Goal: Task Accomplishment & Management: Complete application form

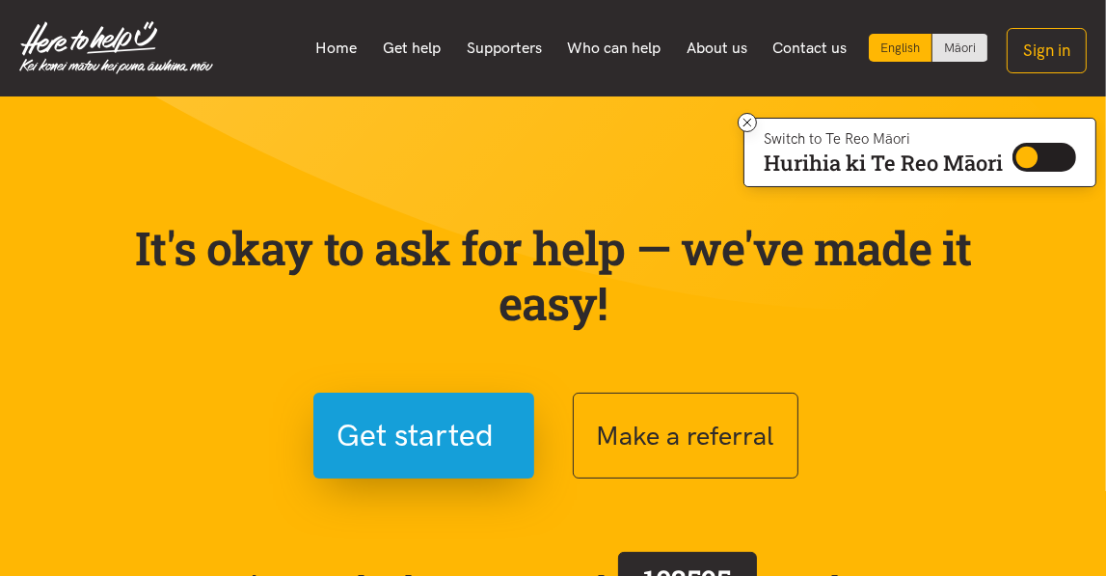
click at [225, 177] on div "It's okay to ask for help — we've made it easy! Get started Make a referral We’…" at bounding box center [554, 453] width 926 height 558
click at [1043, 49] on button "Sign in" at bounding box center [1047, 50] width 80 height 45
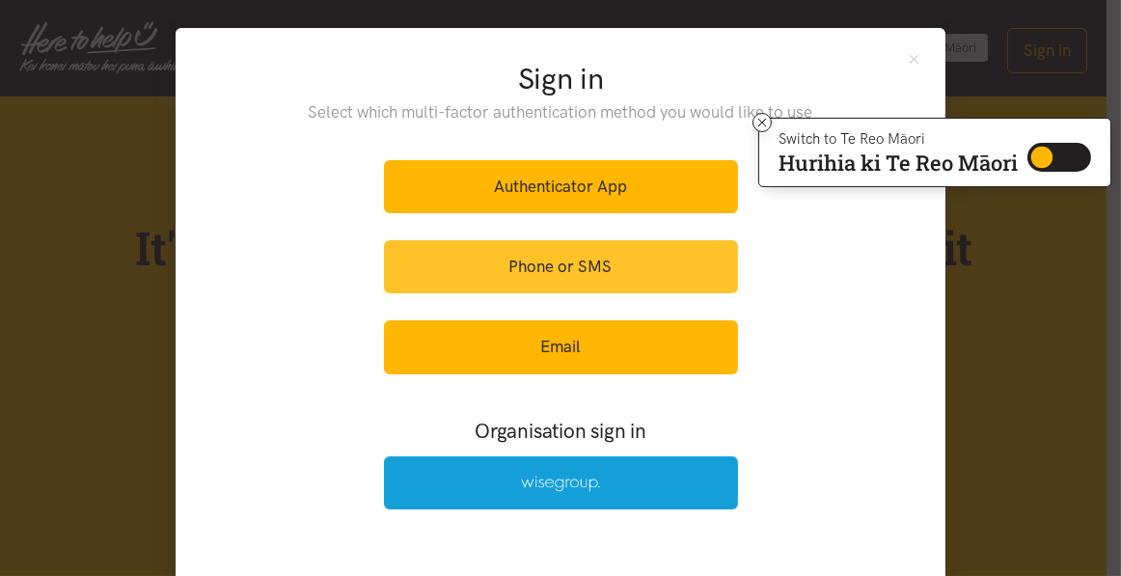
click at [548, 258] on link "Phone or SMS" at bounding box center [561, 266] width 354 height 53
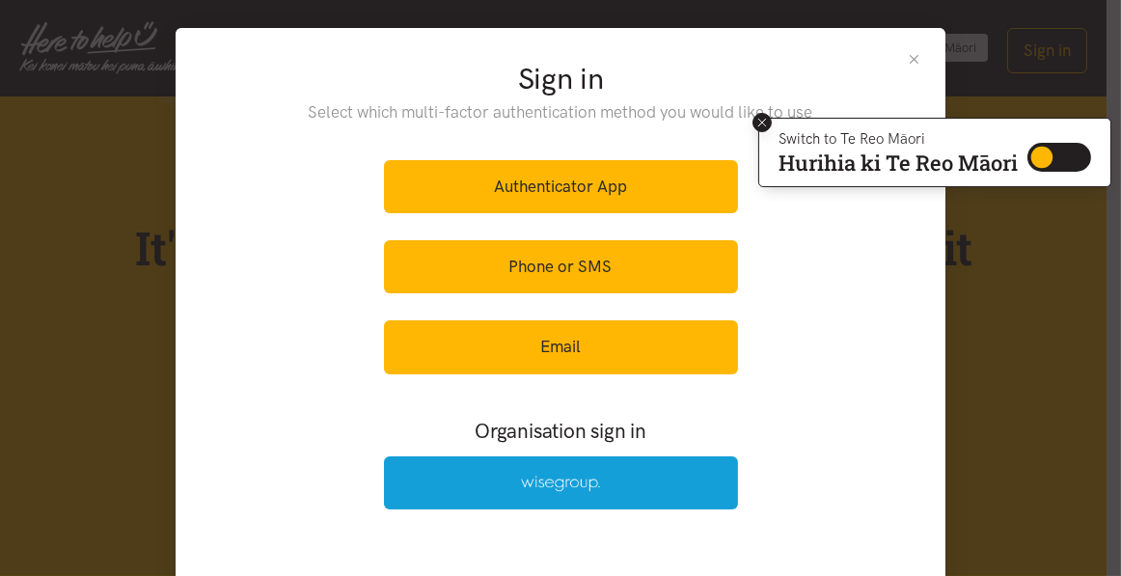
click at [759, 120] on icon at bounding box center [762, 123] width 14 height 14
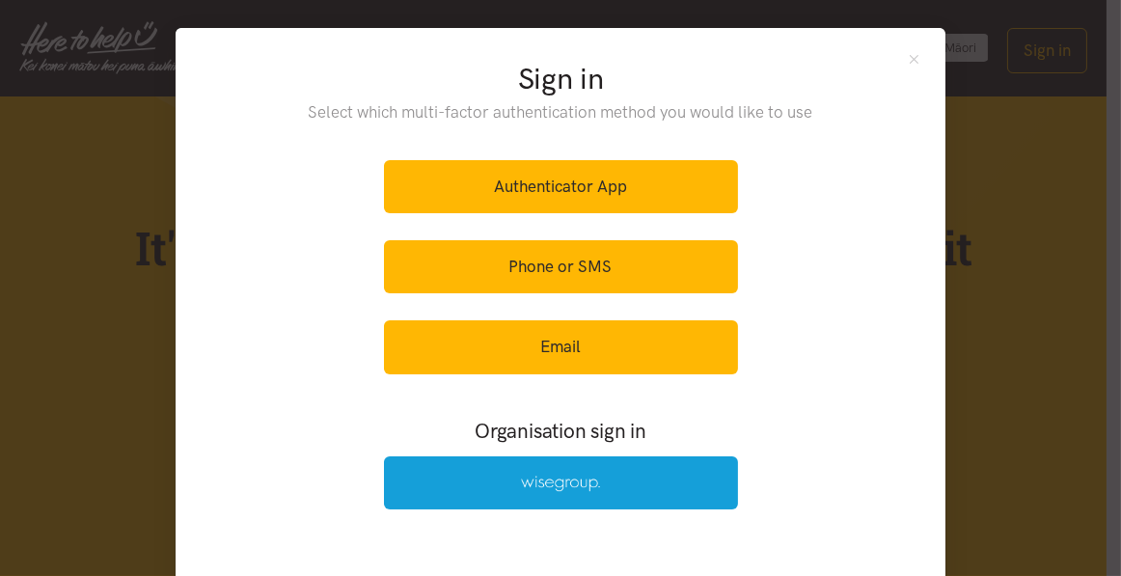
scroll to position [51, 0]
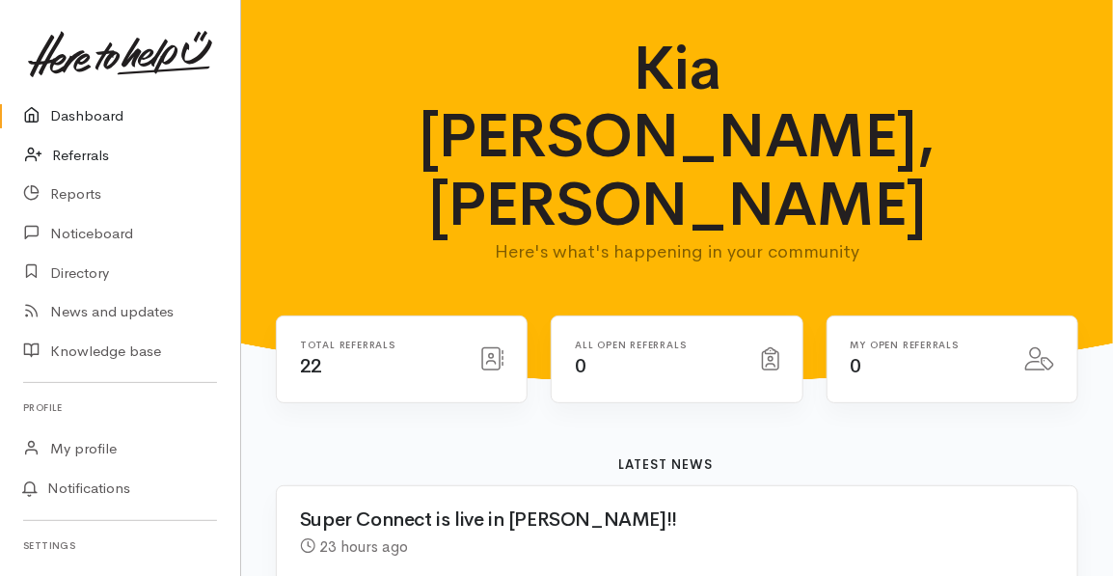
click at [83, 152] on link "Referrals" at bounding box center [120, 156] width 240 height 40
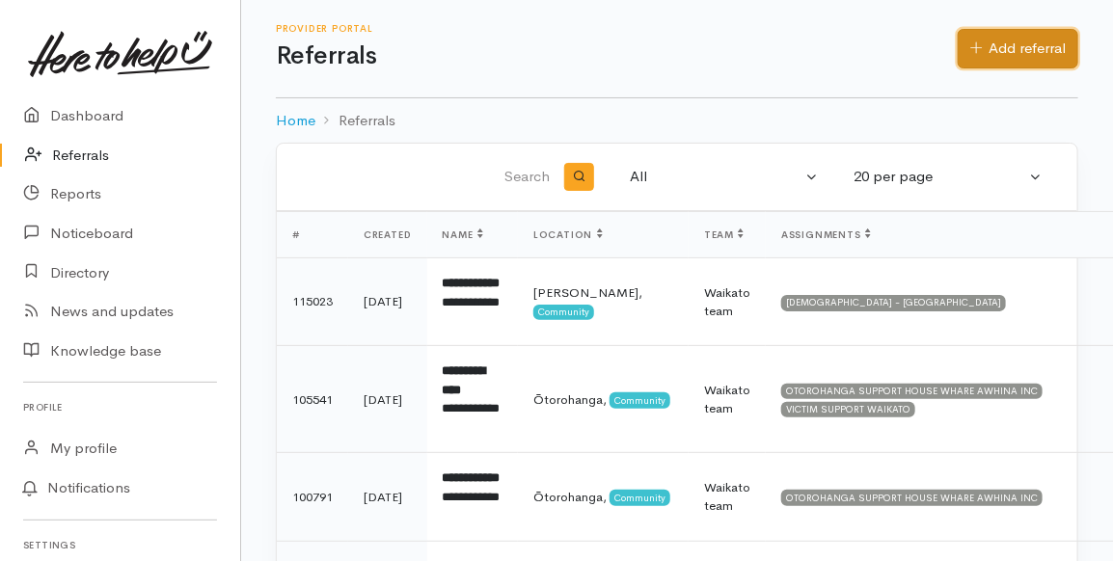
click at [1004, 39] on link "Add referral" at bounding box center [1018, 49] width 121 height 40
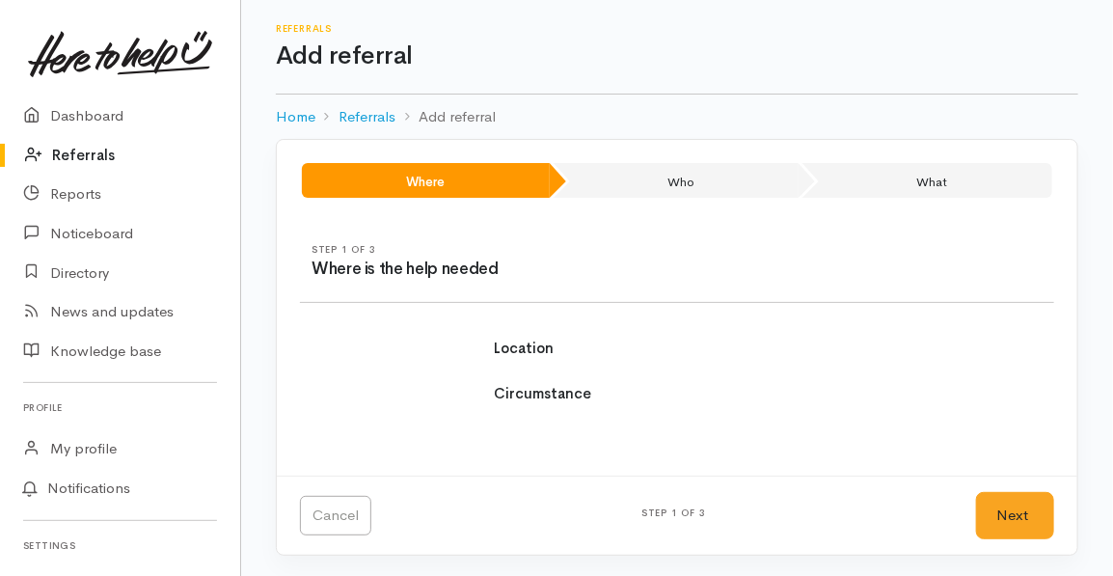
select select
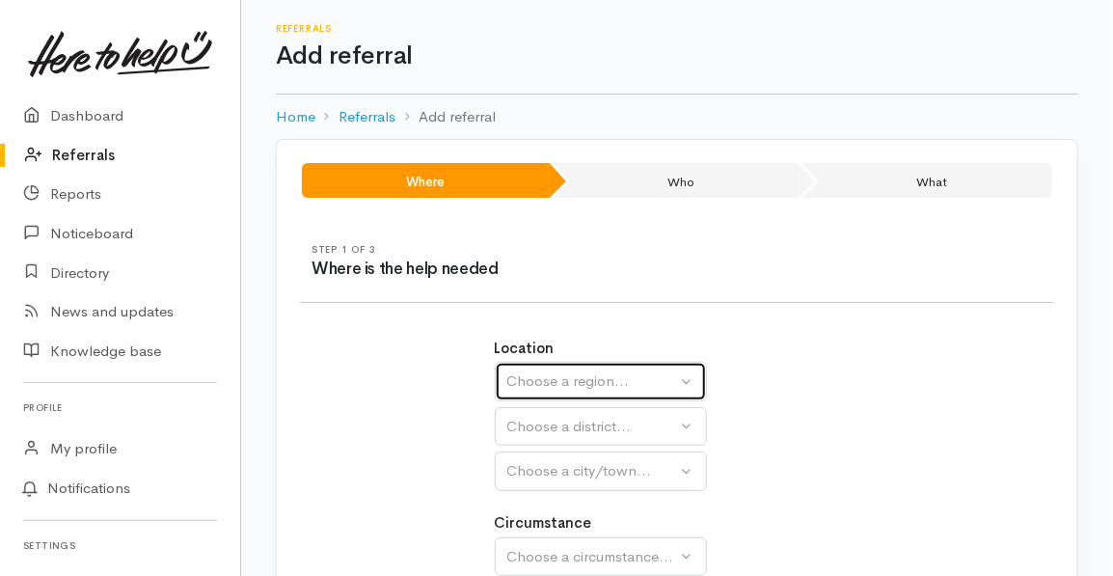
click at [688, 385] on button "Choose a region..." at bounding box center [601, 382] width 212 height 40
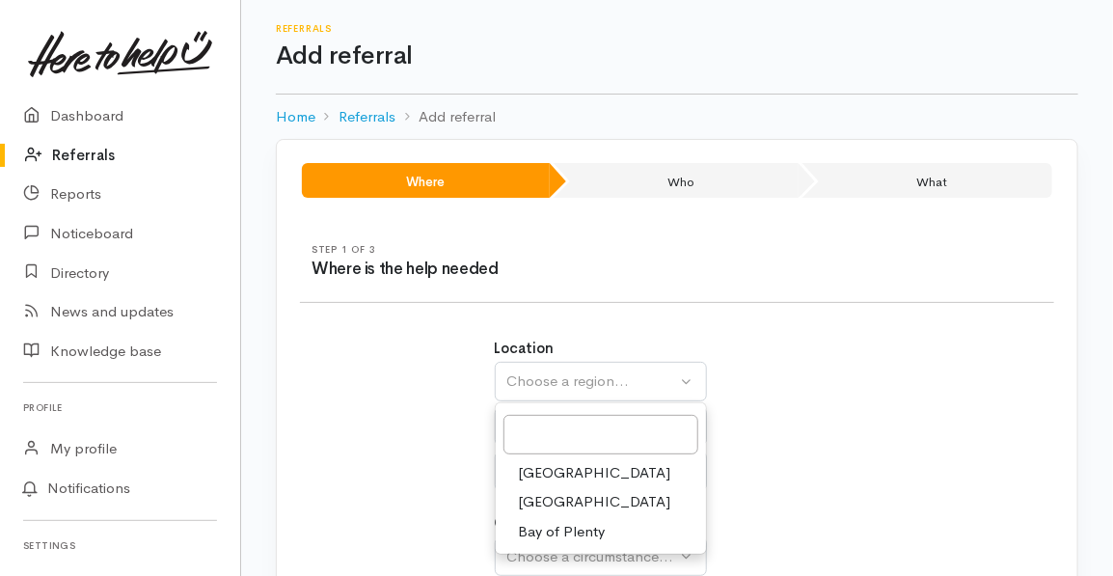
click at [536, 502] on span "[GEOGRAPHIC_DATA]" at bounding box center [595, 502] width 152 height 22
select select "3"
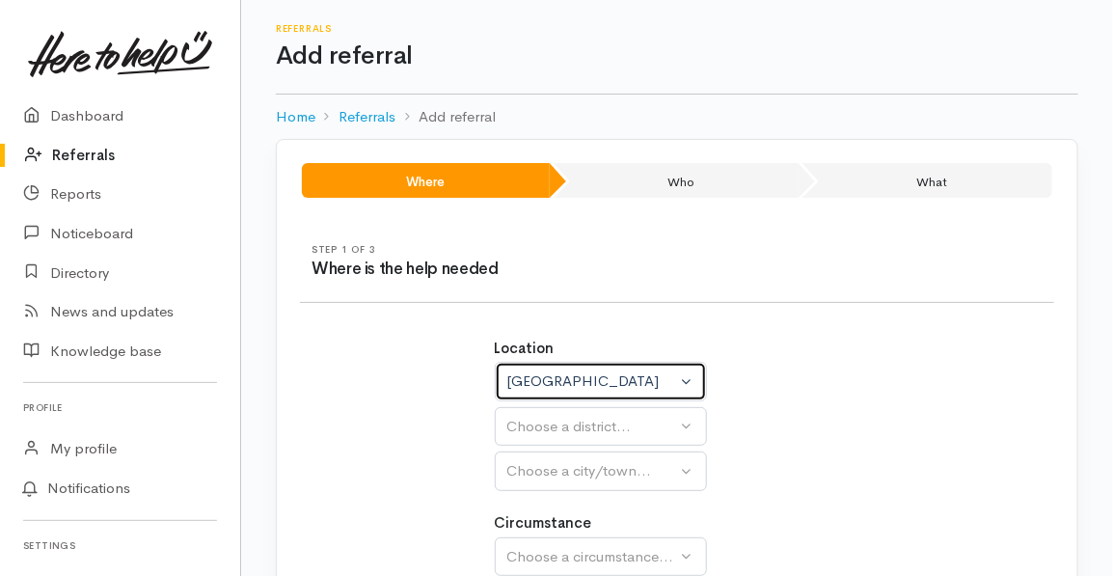
select select
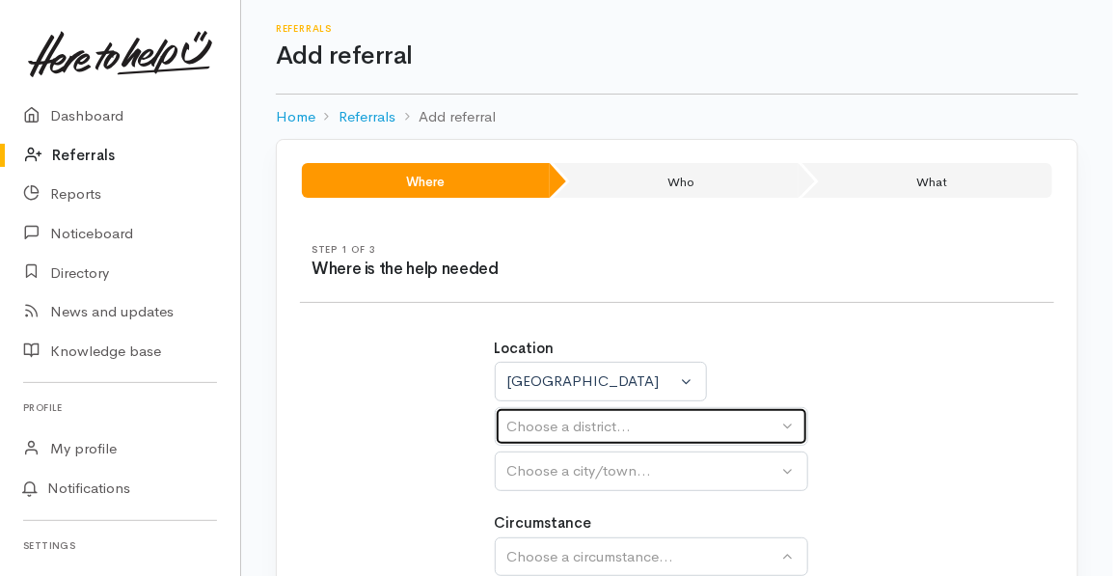
click at [790, 425] on button "Choose a district..." at bounding box center [651, 427] width 313 height 40
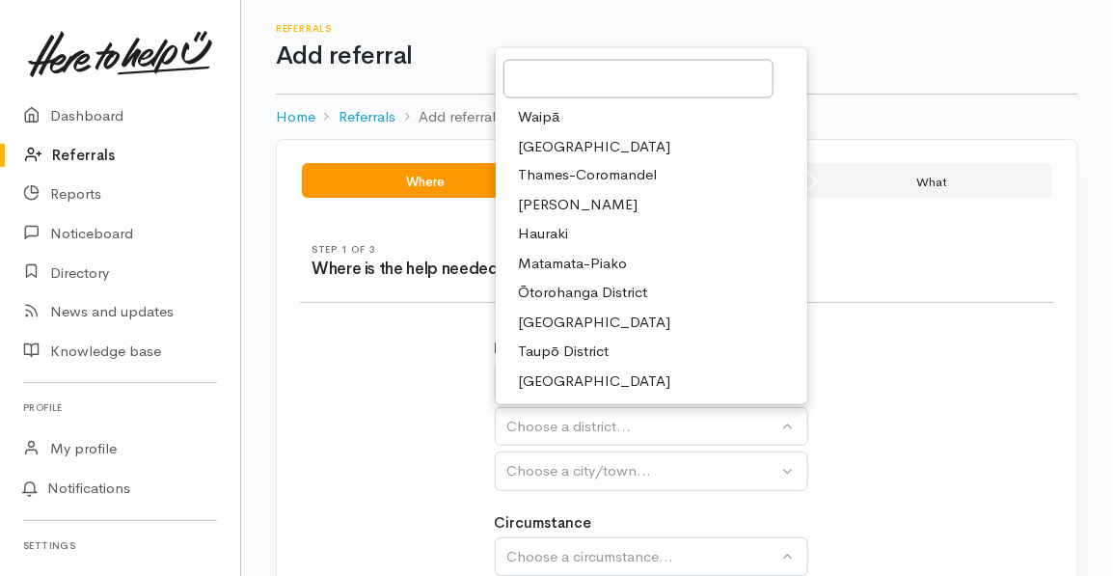
click at [629, 293] on span "Ōtorohanga District" at bounding box center [583, 294] width 129 height 22
select select "10"
select select
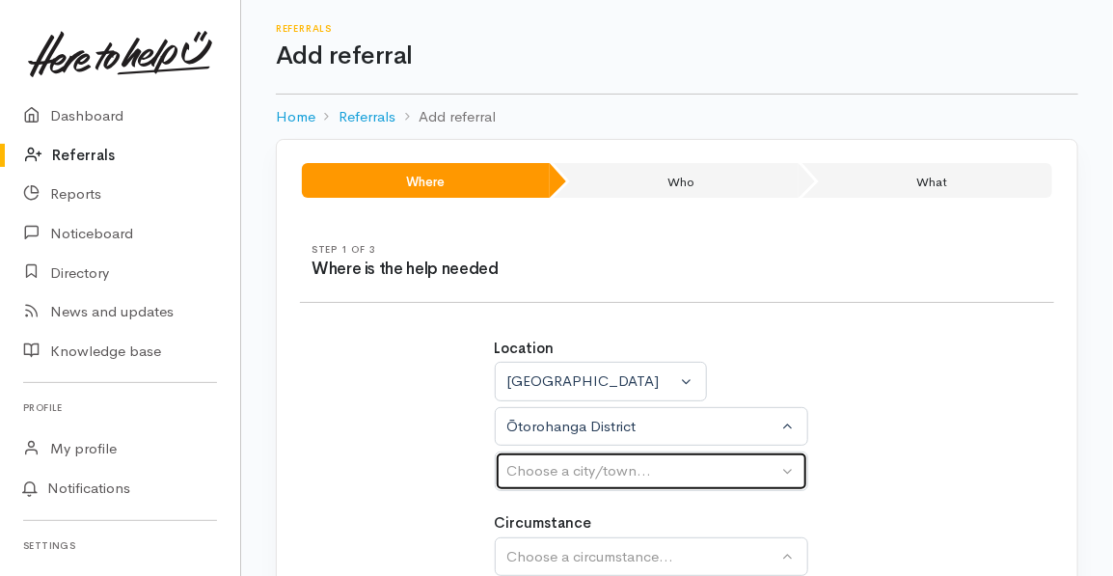
click at [786, 469] on button "Choose a city/town..." at bounding box center [651, 471] width 313 height 40
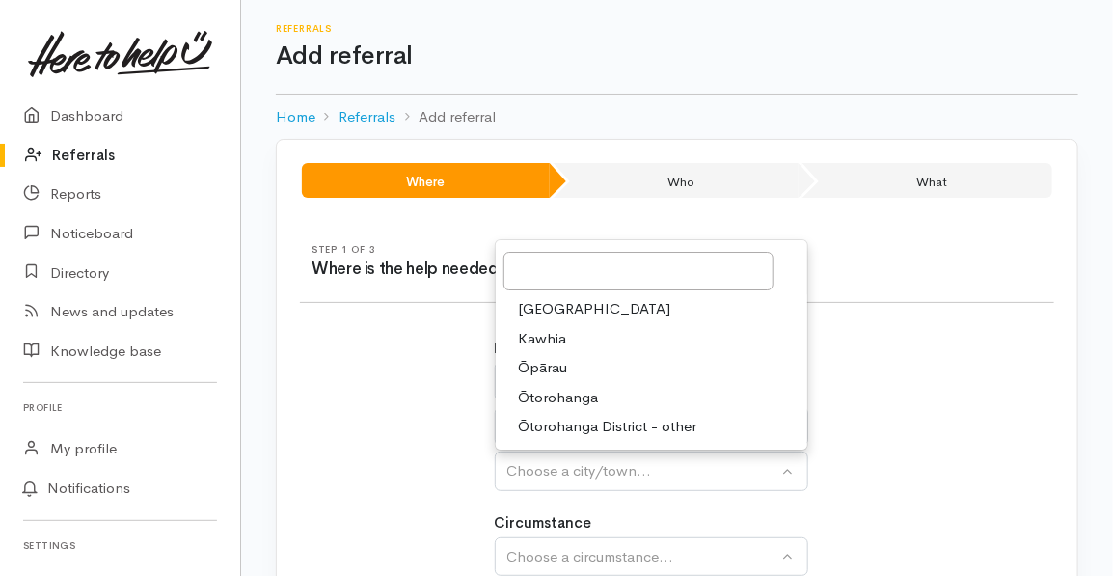
click at [567, 395] on span "Ōtorohanga" at bounding box center [559, 398] width 80 height 22
select select "36"
select select
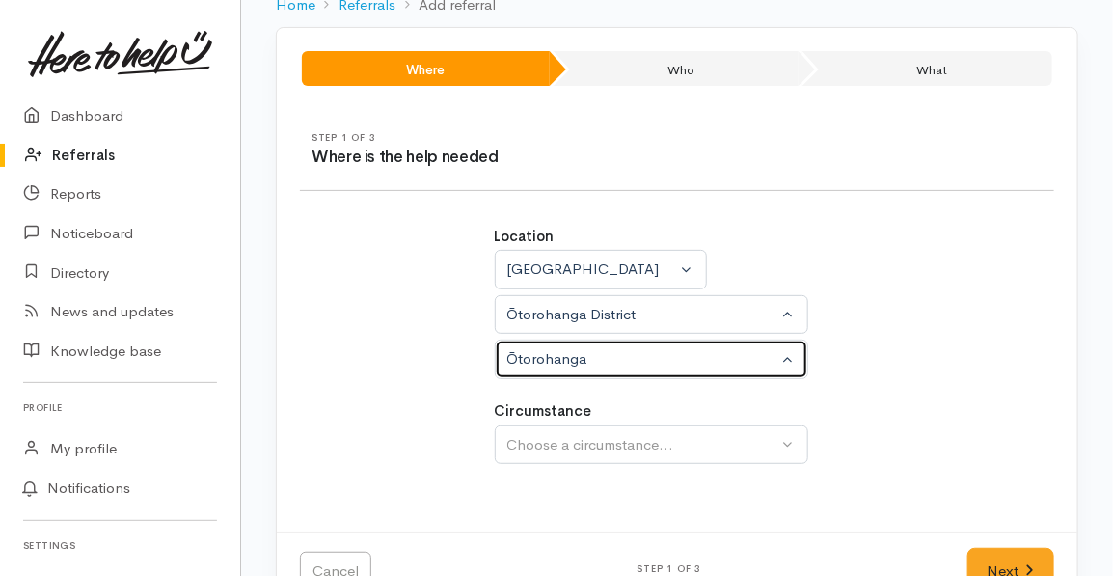
scroll to position [117, 0]
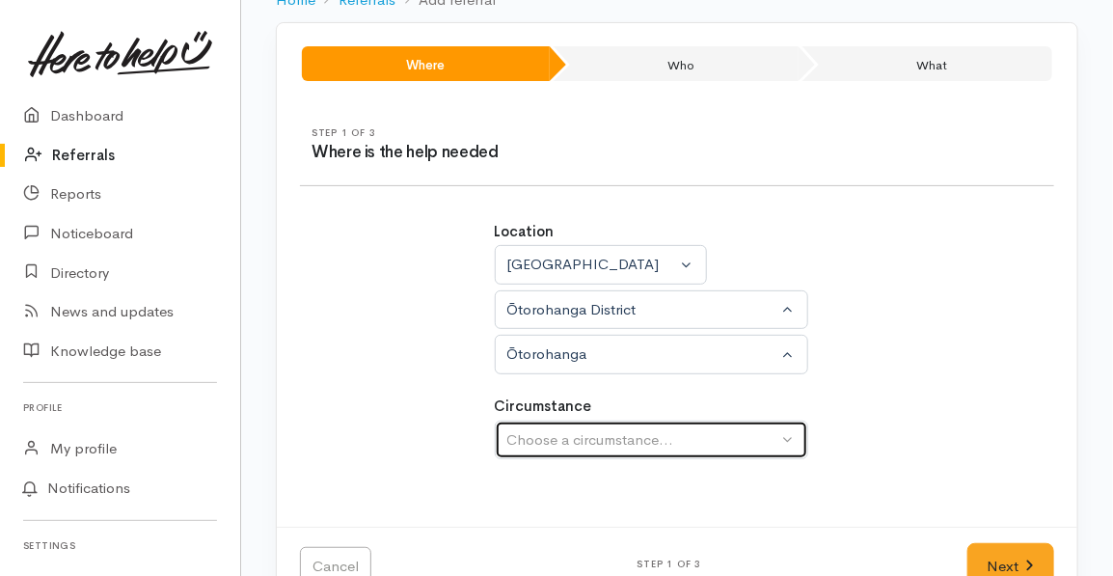
click at [786, 434] on button "Choose a circumstance..." at bounding box center [651, 441] width 313 height 40
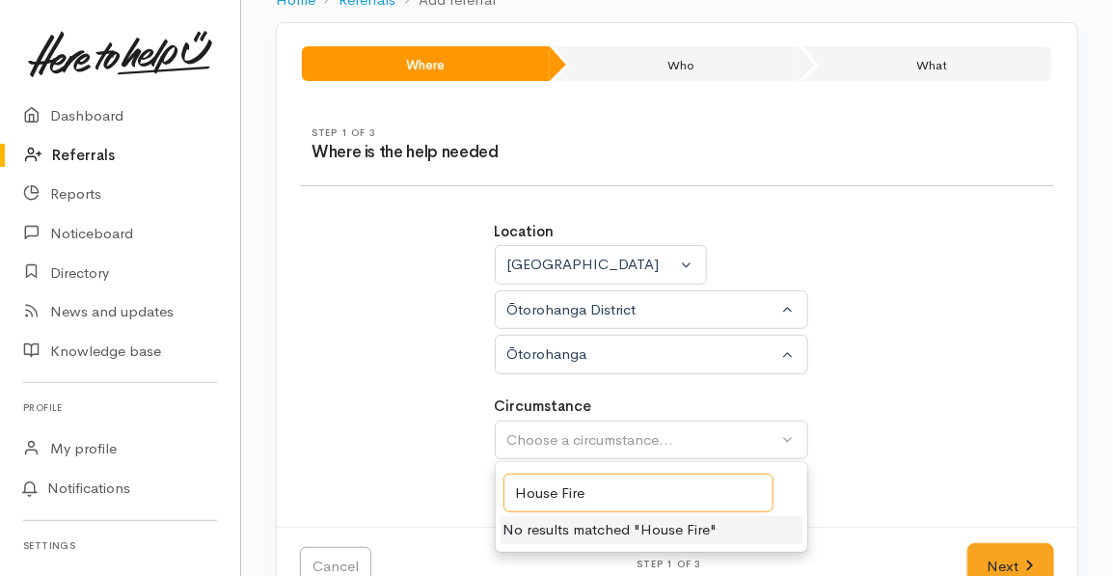
drag, startPoint x: 592, startPoint y: 489, endPoint x: 504, endPoint y: 480, distance: 89.2
click at [504, 480] on input "House Fire" at bounding box center [639, 494] width 270 height 40
type input "C"
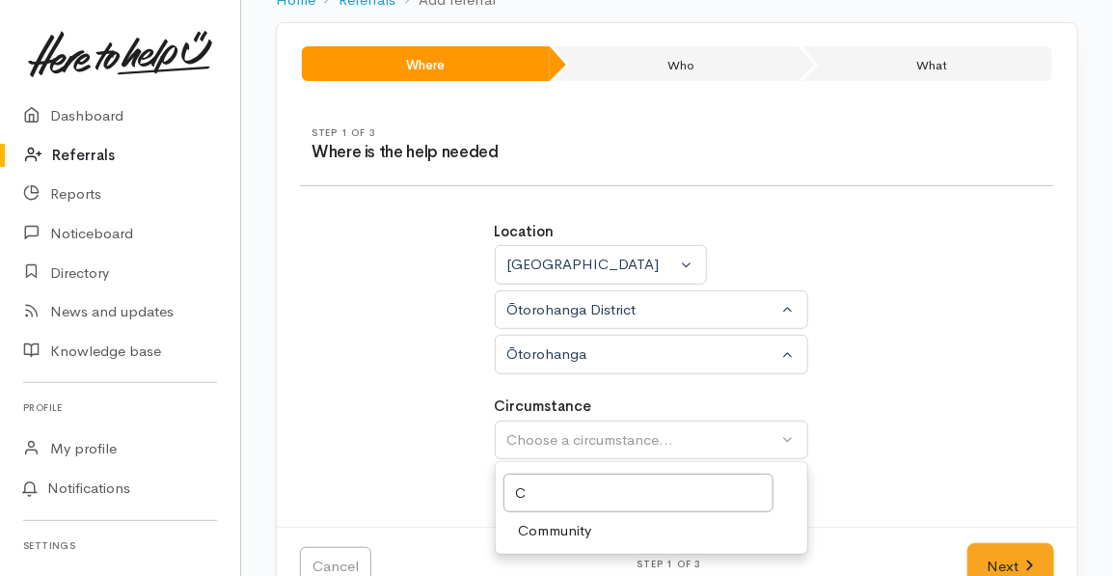
click at [543, 528] on span "Community" at bounding box center [555, 531] width 73 height 22
select select "2"
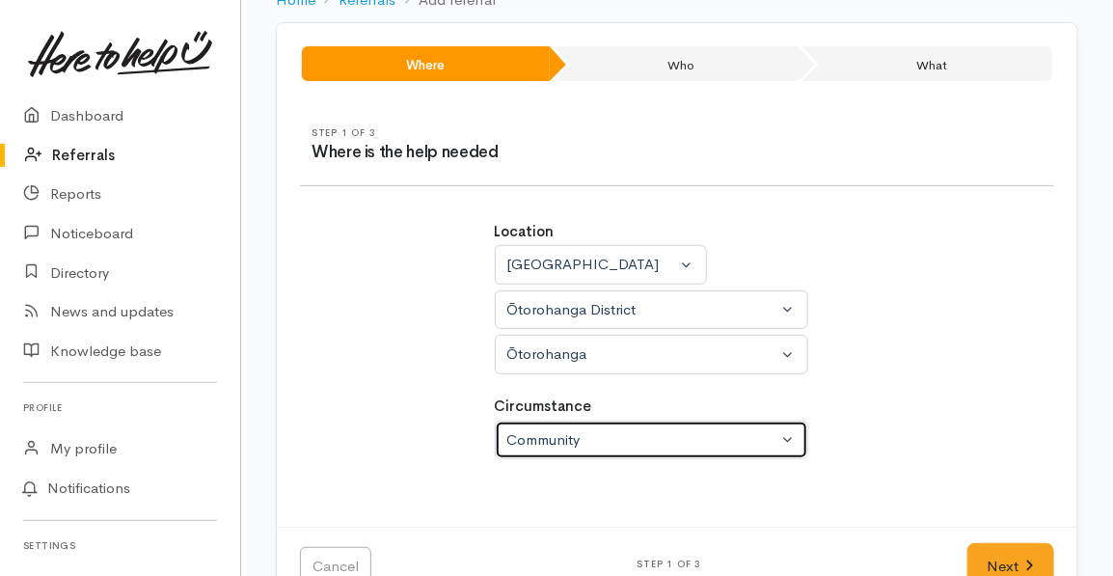
scroll to position [167, 0]
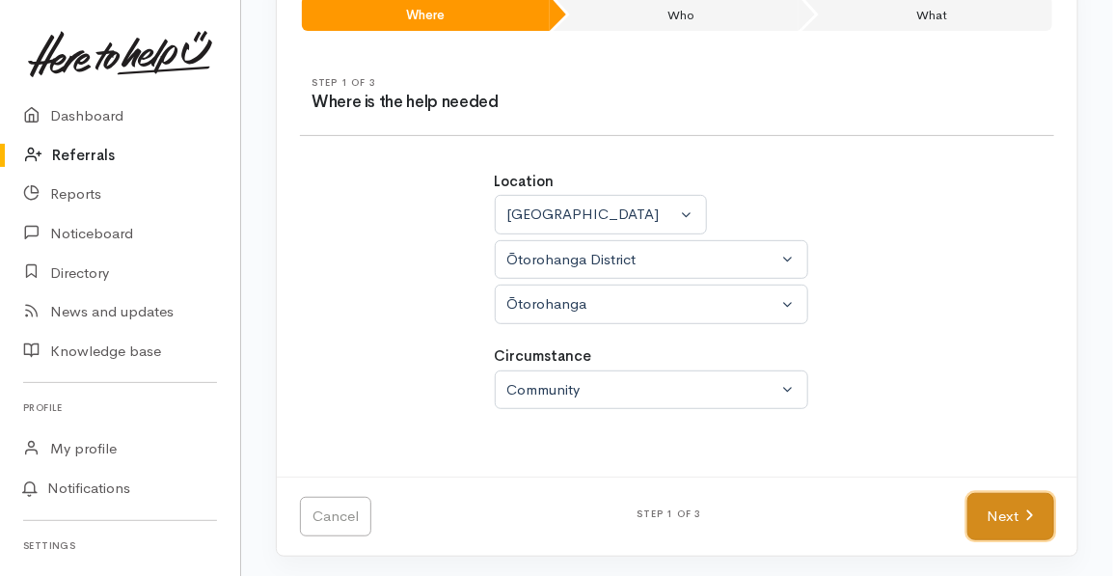
click at [1015, 510] on link "Next" at bounding box center [1010, 516] width 87 height 47
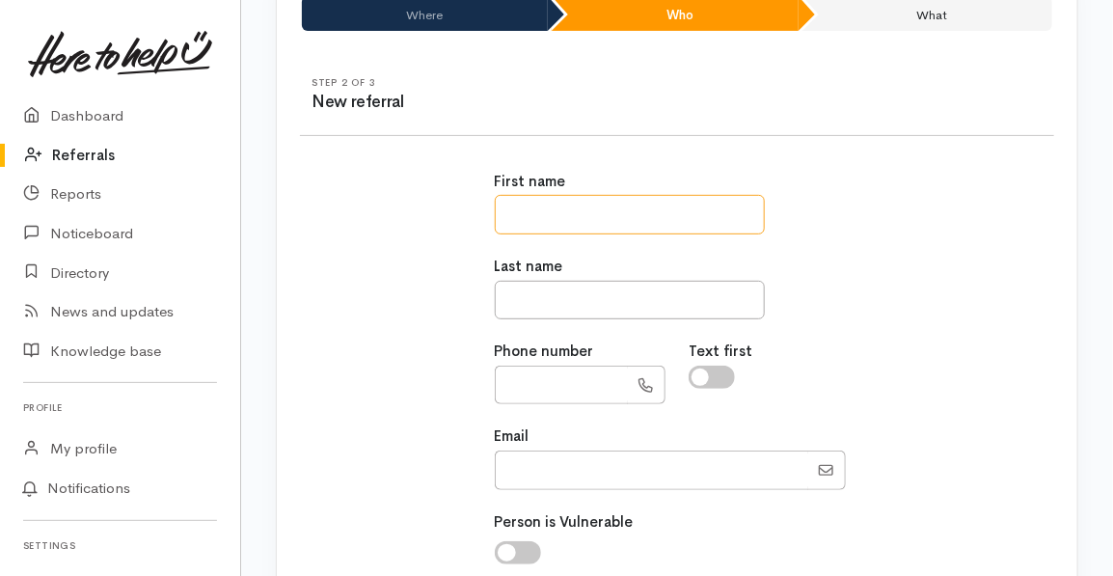
click at [531, 207] on input "text" at bounding box center [630, 215] width 270 height 40
drag, startPoint x: 592, startPoint y: 215, endPoint x: 538, endPoint y: 203, distance: 55.5
click at [538, 203] on input "**********" at bounding box center [630, 215] width 270 height 40
type input "***"
click at [510, 288] on input "text" at bounding box center [630, 301] width 270 height 40
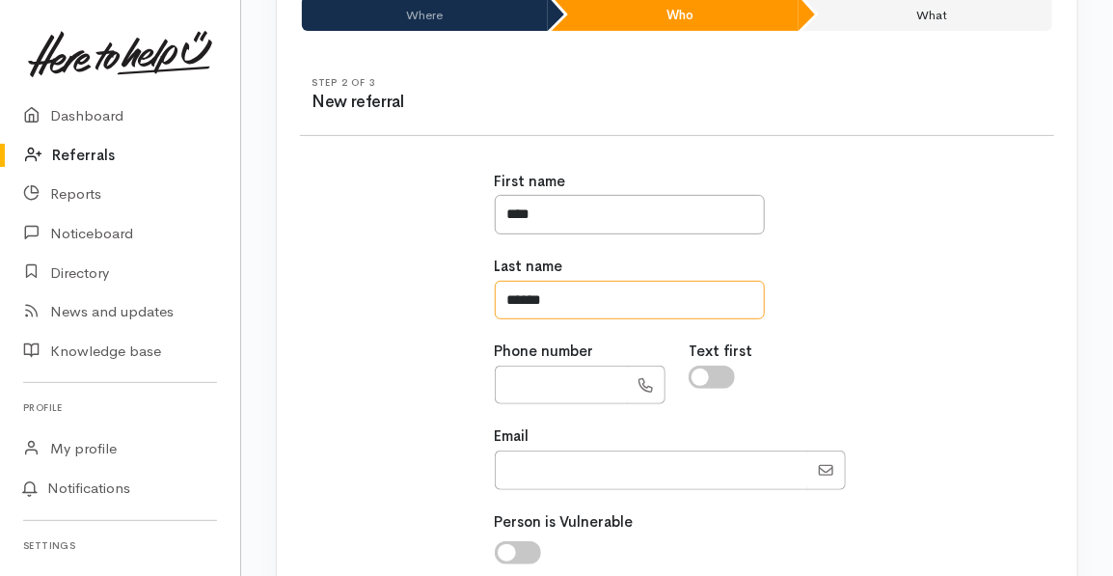
type input "******"
click at [525, 384] on input "text" at bounding box center [562, 386] width 134 height 40
type input "**********"
drag, startPoint x: 1112, startPoint y: 340, endPoint x: 1116, endPoint y: 442, distance: 101.4
click at [1112, 409] on html "Support Your 'Here to help u' liaison Your contact within the 'Here to help u' …" at bounding box center [556, 121] width 1113 height 576
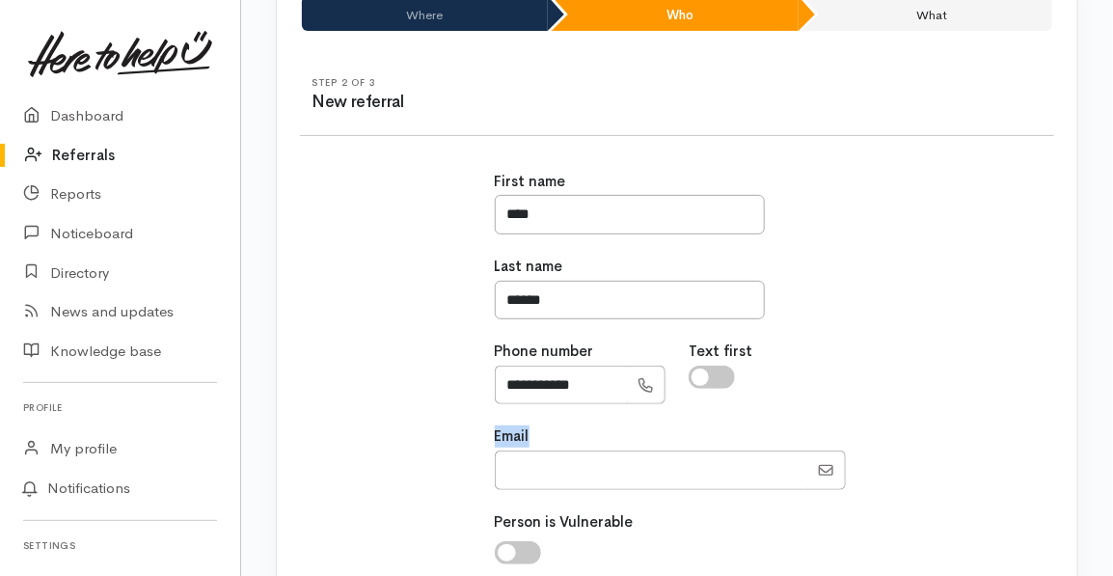
click at [1108, 359] on div "Where Who What Step 1 of 3 Where is the help needed Location Auckland Waikato B…" at bounding box center [677, 414] width 872 height 884
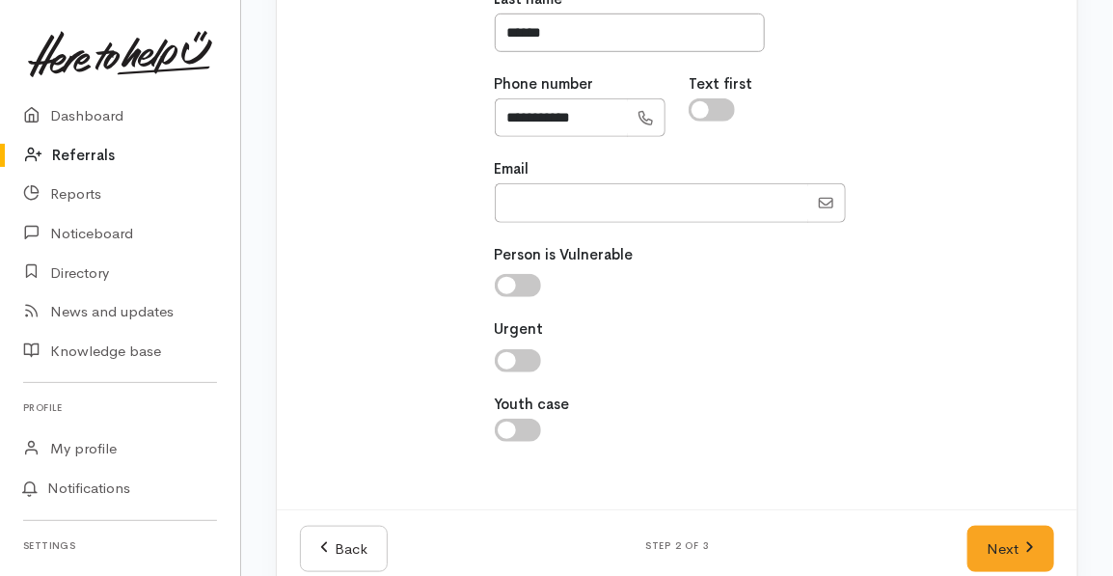
scroll to position [441, 0]
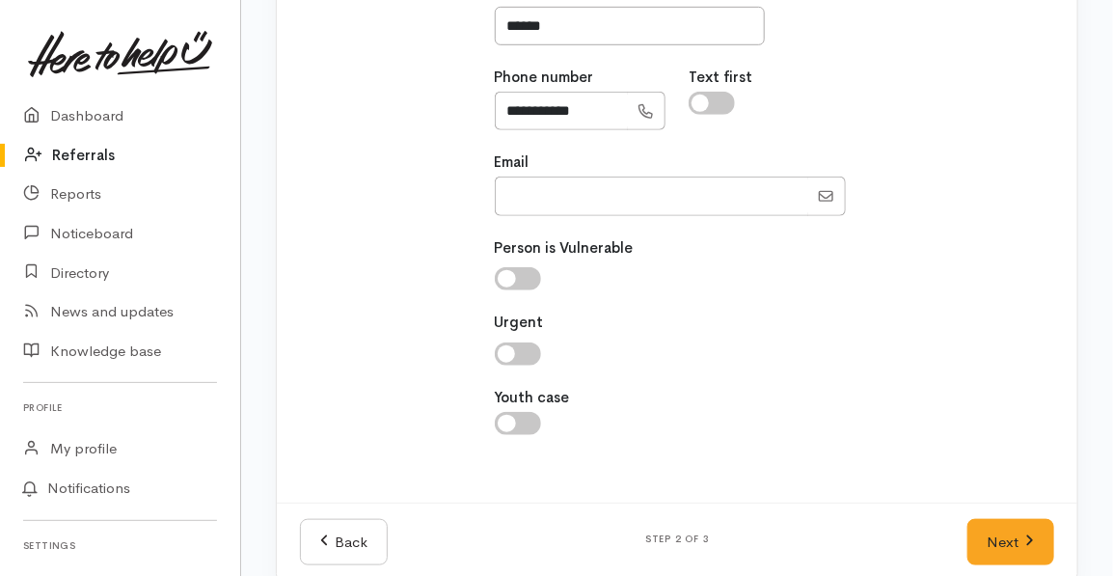
click at [512, 348] on input "checkbox" at bounding box center [518, 353] width 46 height 23
checkbox input "true"
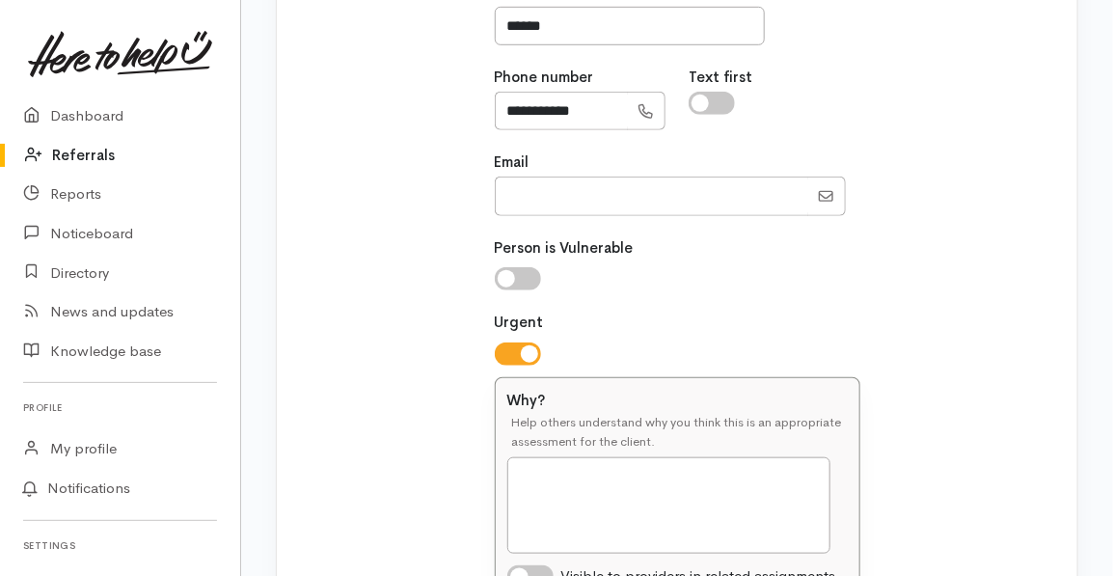
click at [501, 271] on input "checkbox" at bounding box center [518, 278] width 46 height 23
checkbox input "true"
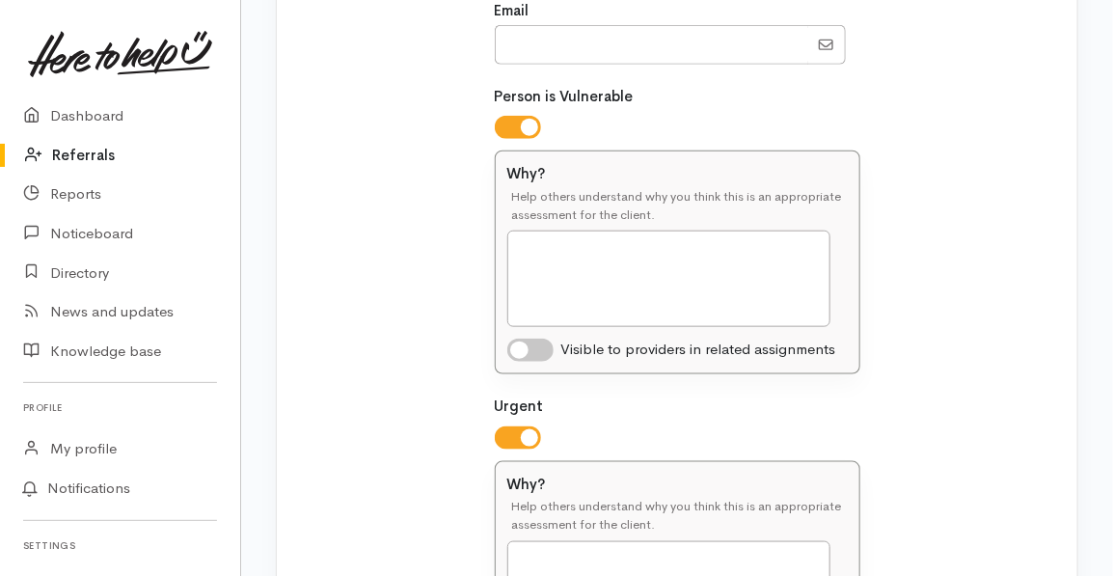
scroll to position [516, 0]
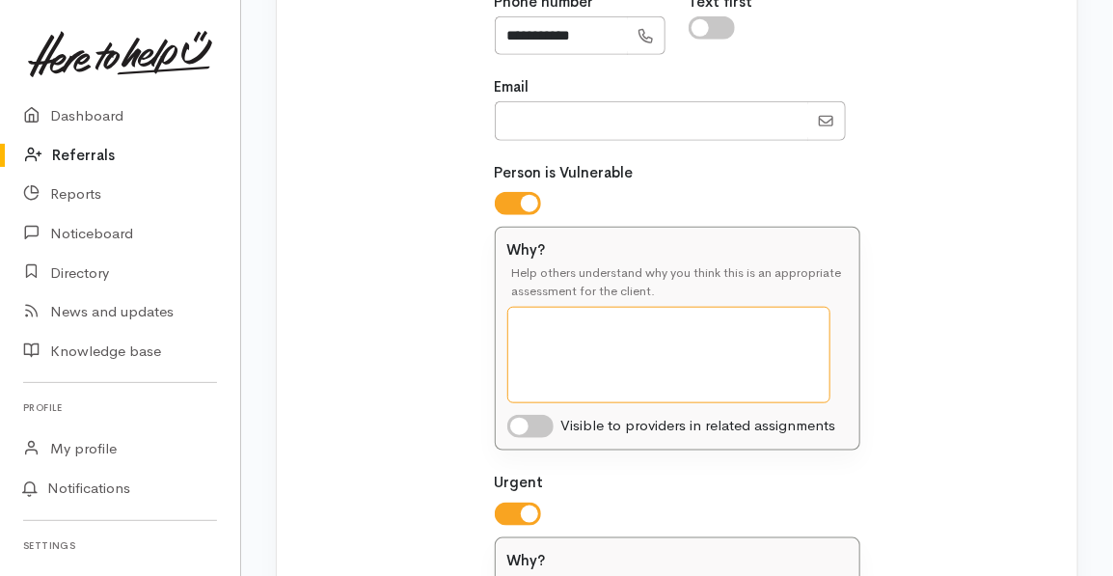
click at [521, 320] on textarea "Why?" at bounding box center [668, 355] width 323 height 96
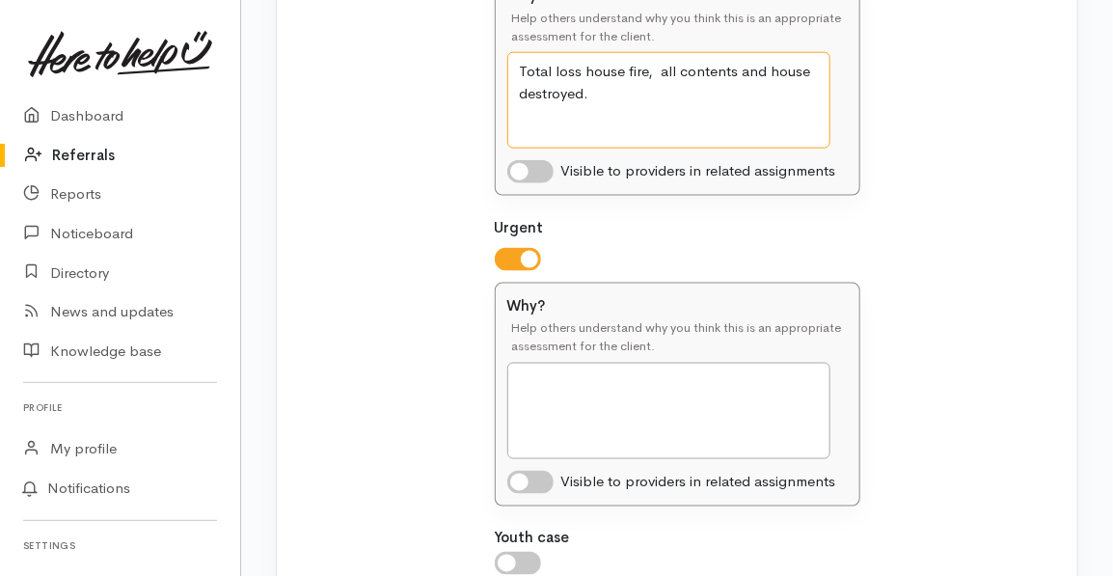
scroll to position [833, 0]
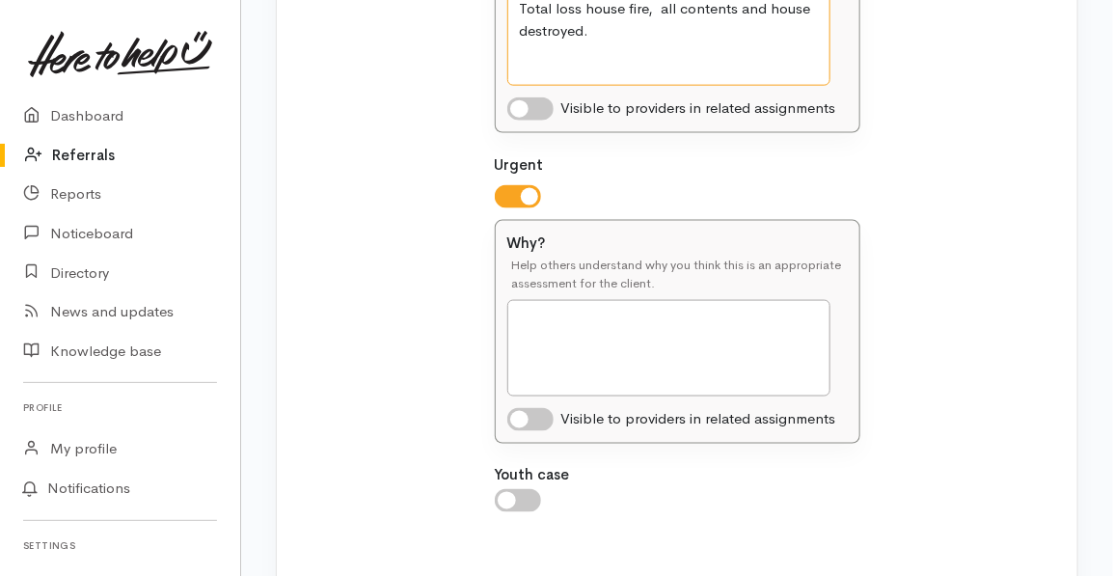
type textarea "Total loss house fire, all contents and house destroyed."
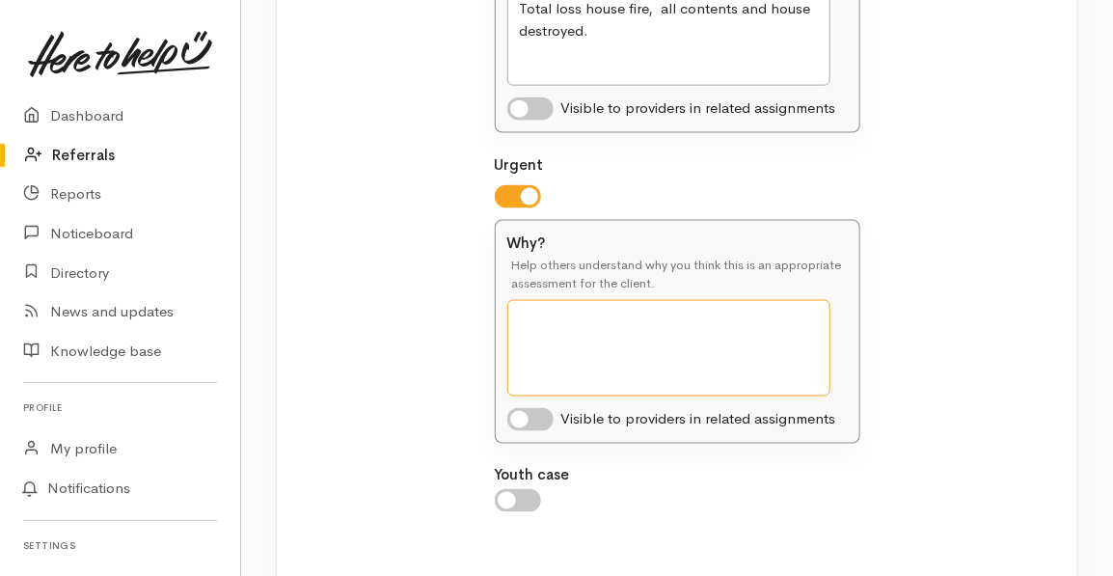
click at [531, 308] on textarea "Why?" at bounding box center [668, 348] width 323 height 96
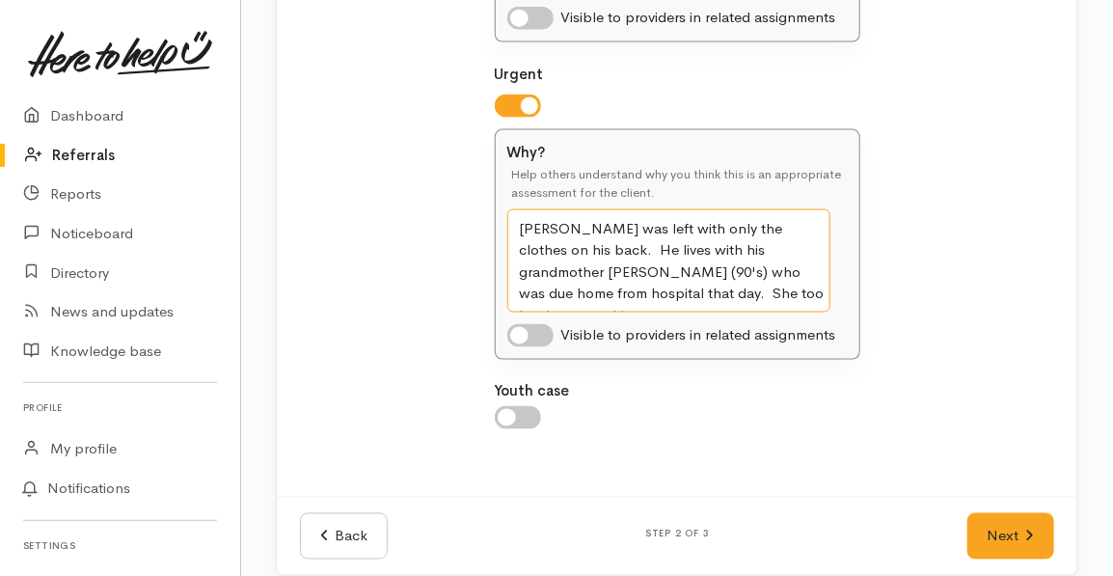
scroll to position [943, 0]
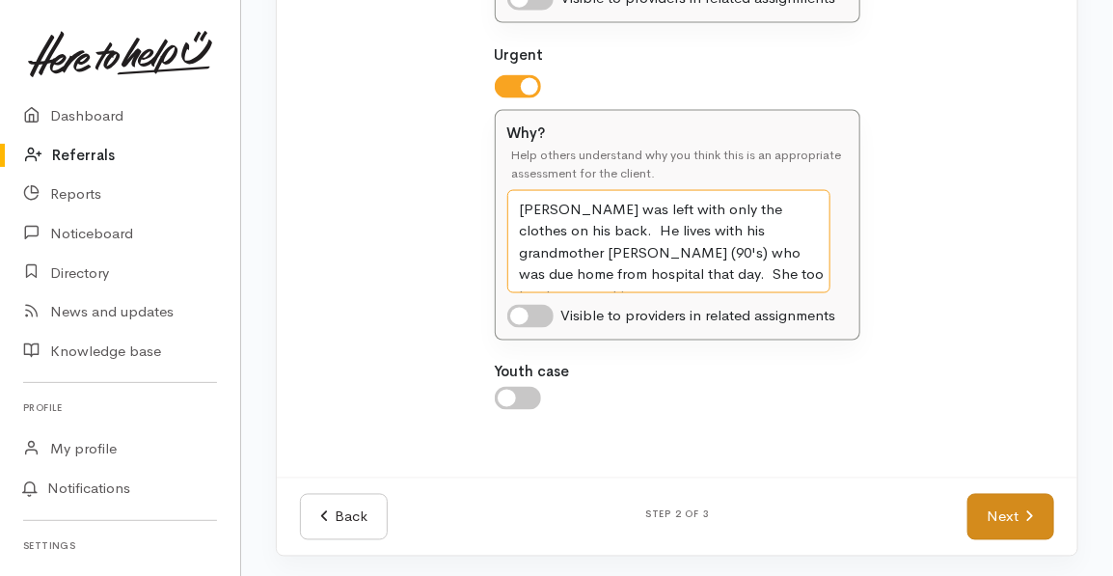
type textarea "Ben was left with only the clothes on his back. He lives with his grandmother L…"
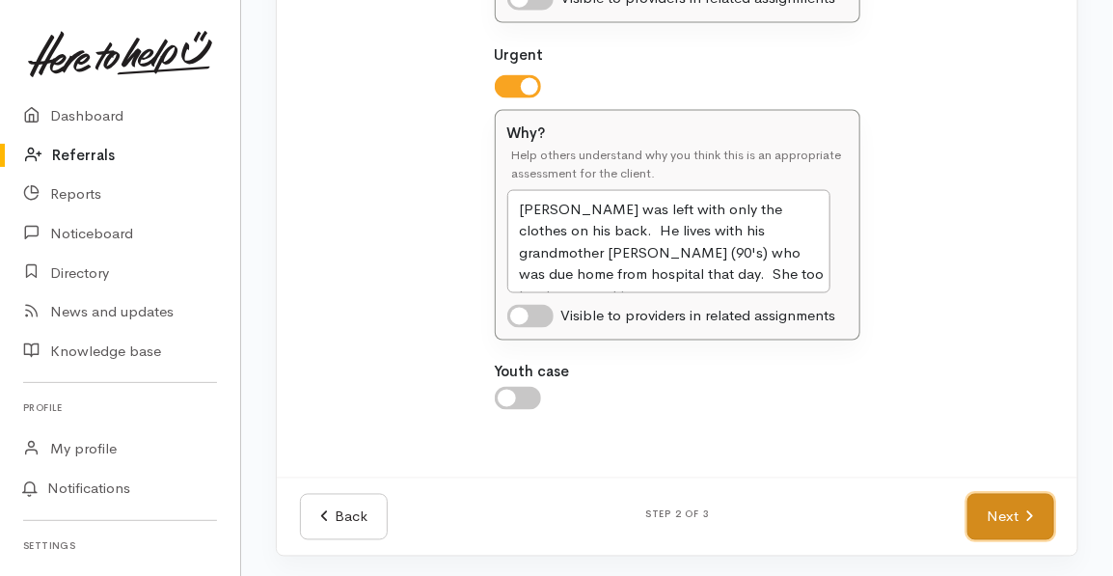
click at [1009, 519] on link "Next" at bounding box center [1010, 517] width 87 height 47
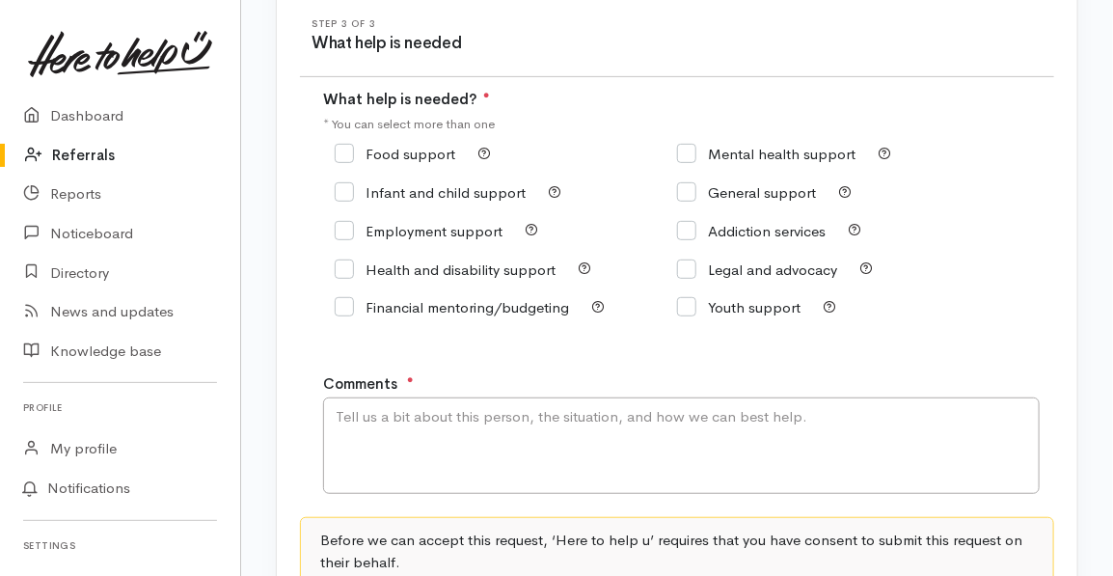
scroll to position [224, 0]
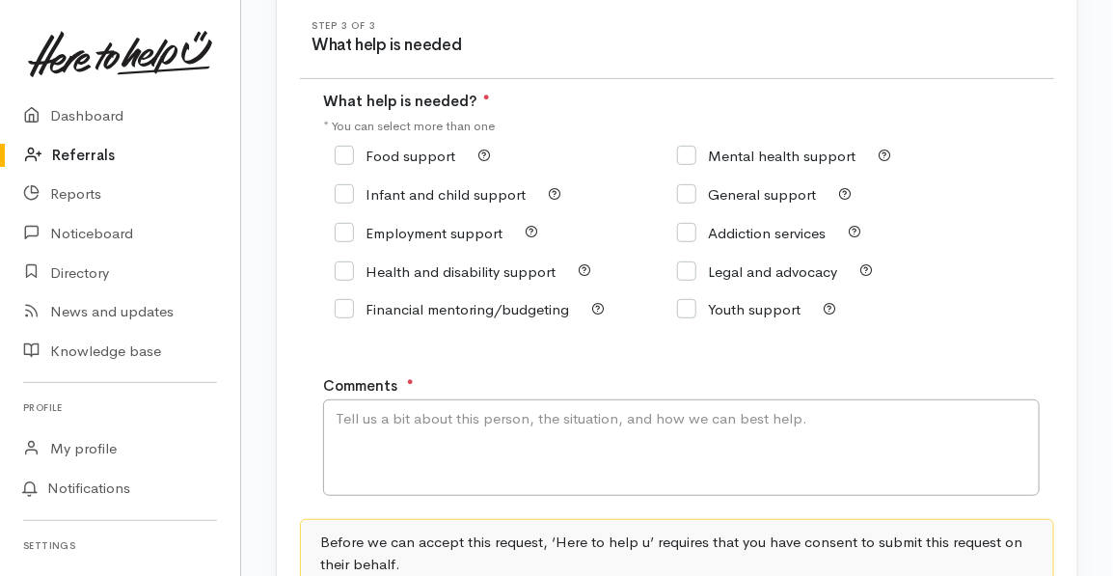
click at [340, 151] on input "Food support" at bounding box center [395, 156] width 121 height 14
checkbox input "true"
click at [688, 193] on input "General support" at bounding box center [746, 194] width 139 height 14
checkbox input "true"
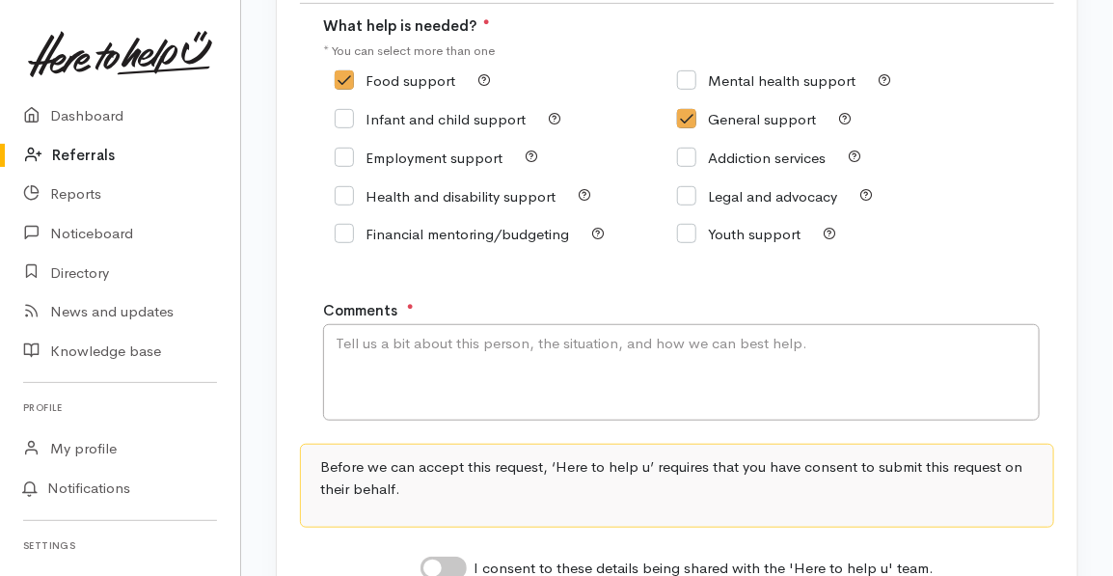
scroll to position [301, 0]
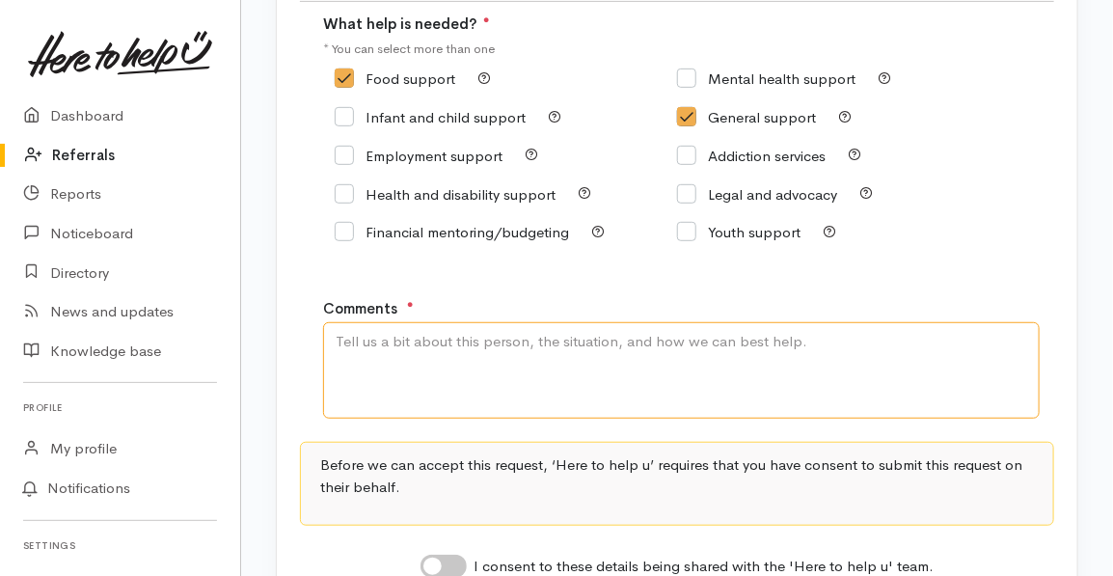
click at [338, 342] on textarea "Comments" at bounding box center [681, 370] width 717 height 96
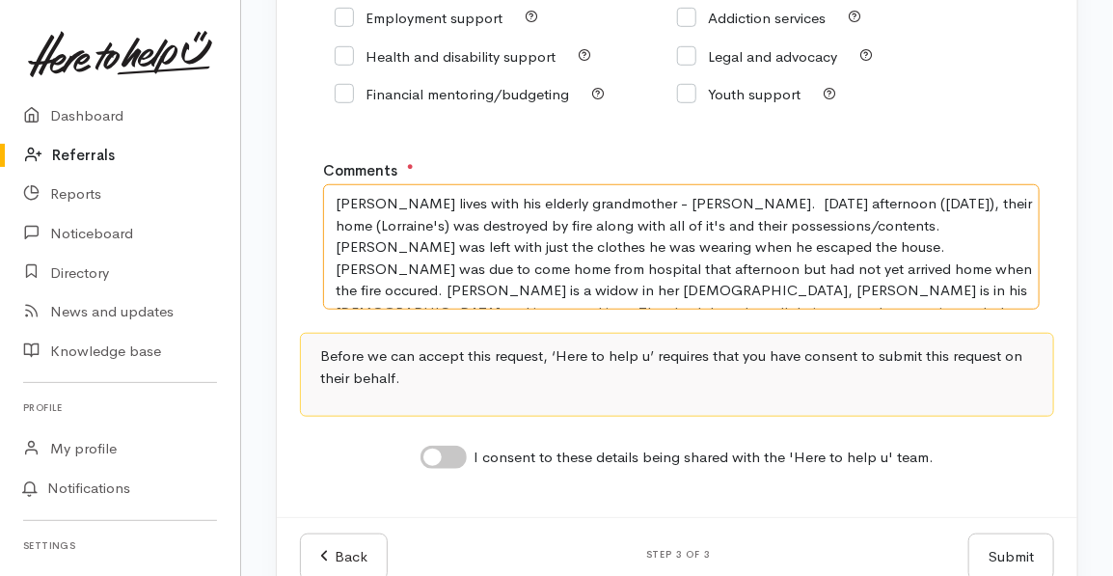
scroll to position [443, 0]
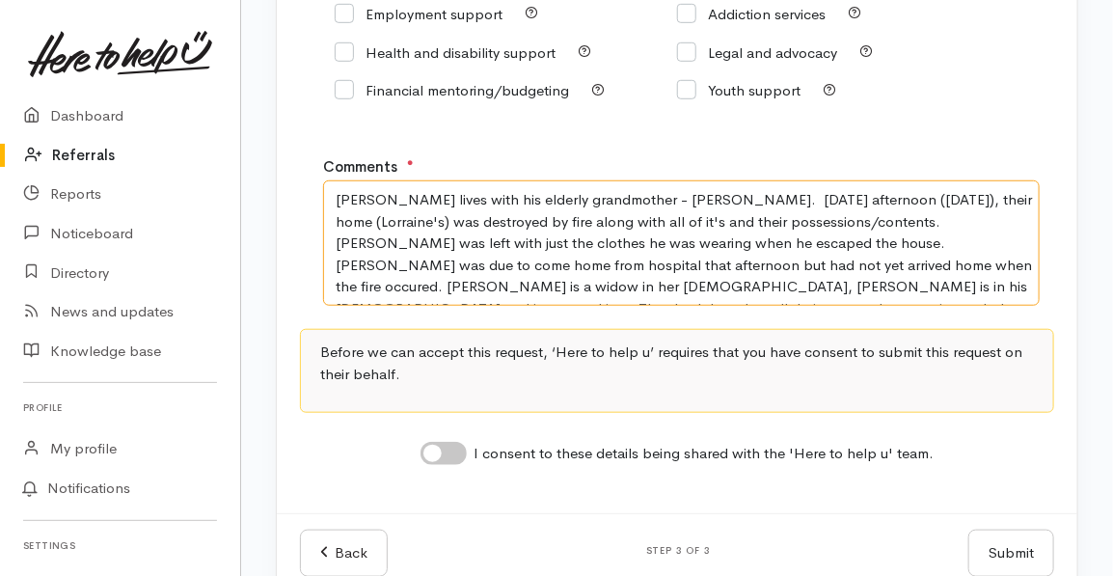
type textarea "Ben lives with his elderly grandmother - Lorraine Murphy. Yesterday afternoon (…"
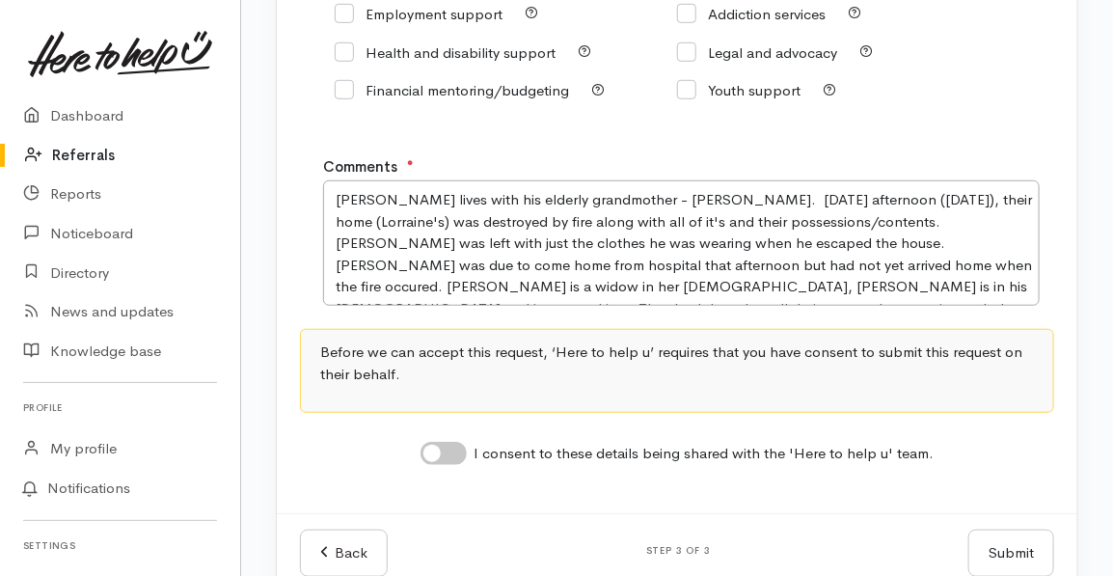
click at [434, 454] on input "I consent to these details being shared with the 'Here to help u' team." at bounding box center [444, 453] width 46 height 23
checkbox input "true"
click at [1001, 551] on button "Submit" at bounding box center [1011, 553] width 86 height 47
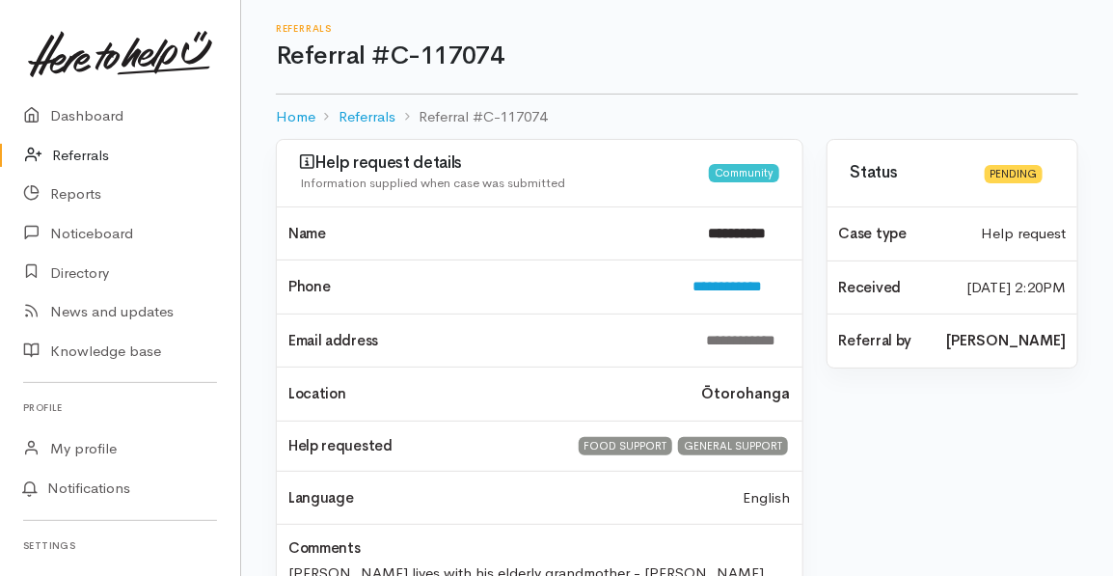
click at [86, 150] on link "Referrals" at bounding box center [120, 156] width 240 height 40
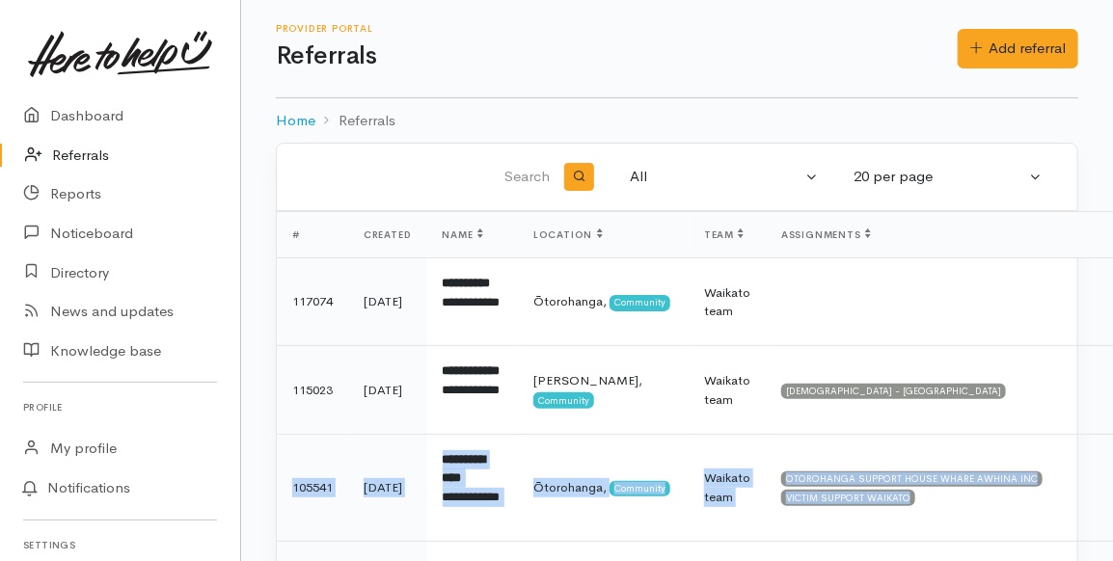
drag, startPoint x: 1089, startPoint y: 555, endPoint x: 1119, endPoint y: 448, distance: 111.2
click at [1113, 448] on html "Support Your 'Here to help u' liaison Your contact within the 'Here to help u' …" at bounding box center [556, 280] width 1113 height 561
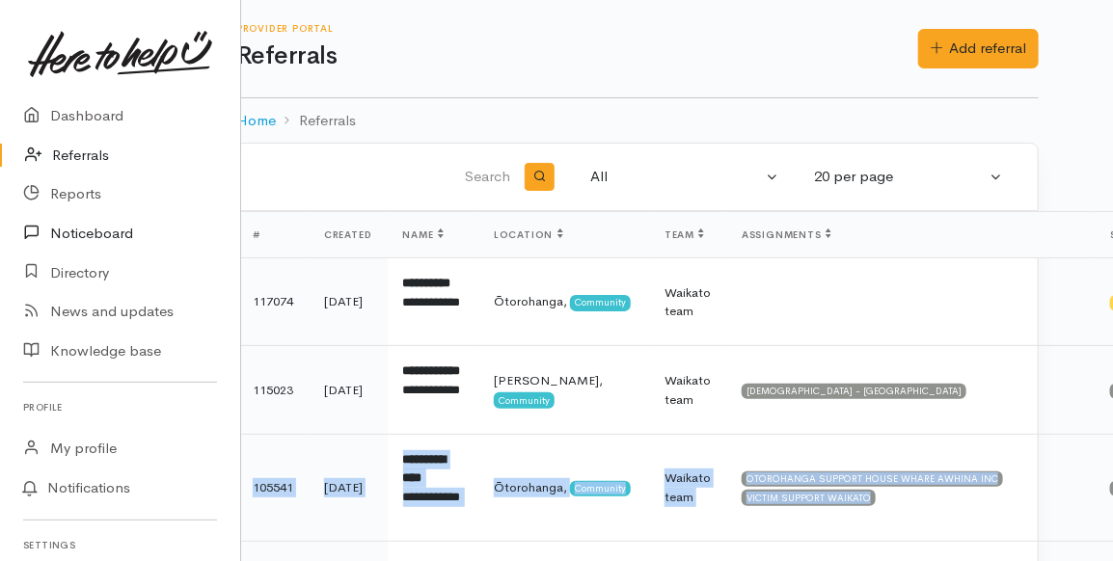
click at [187, 224] on link "Noticeboard" at bounding box center [120, 234] width 240 height 40
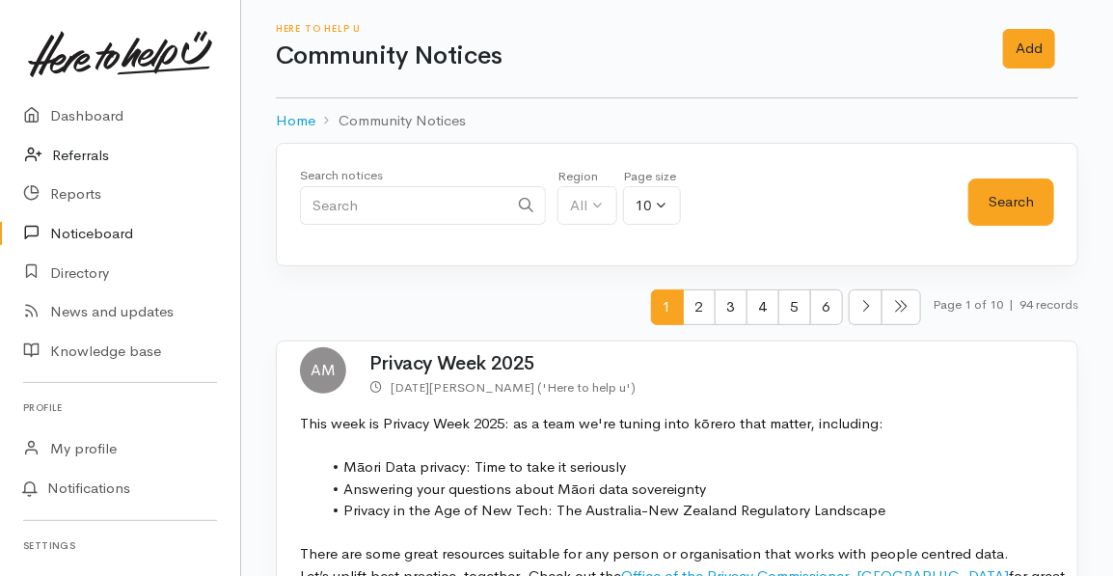
click at [79, 152] on link "Referrals" at bounding box center [120, 156] width 240 height 40
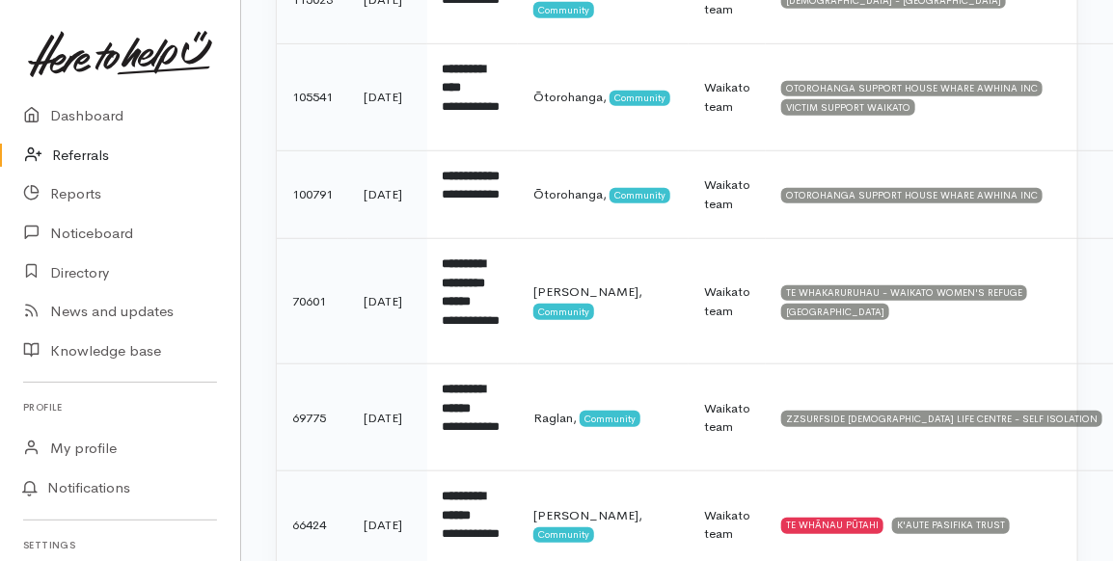
scroll to position [397, 0]
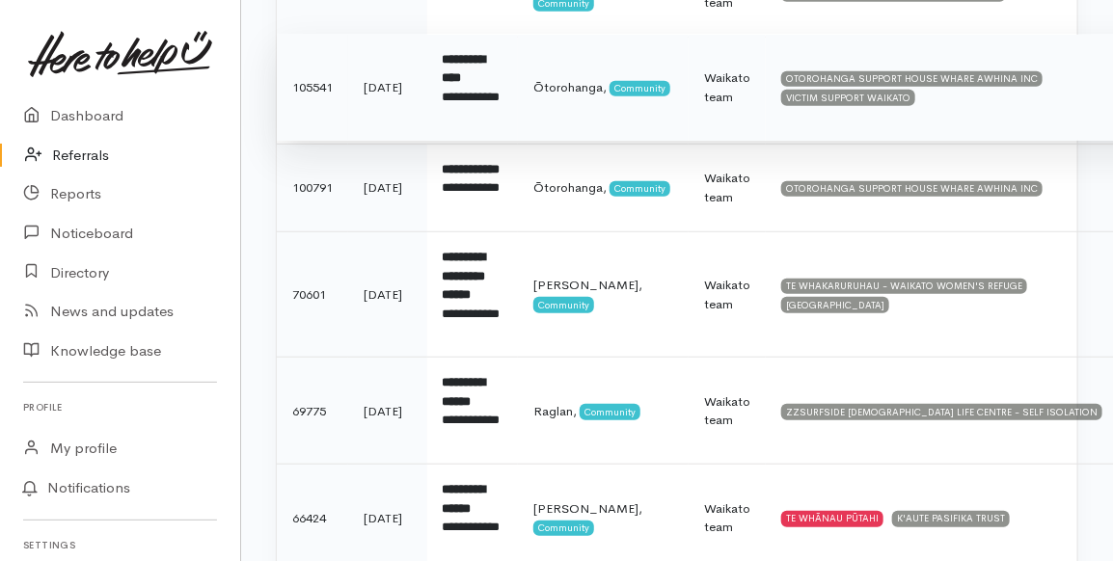
click at [469, 85] on b "**********" at bounding box center [464, 69] width 43 height 32
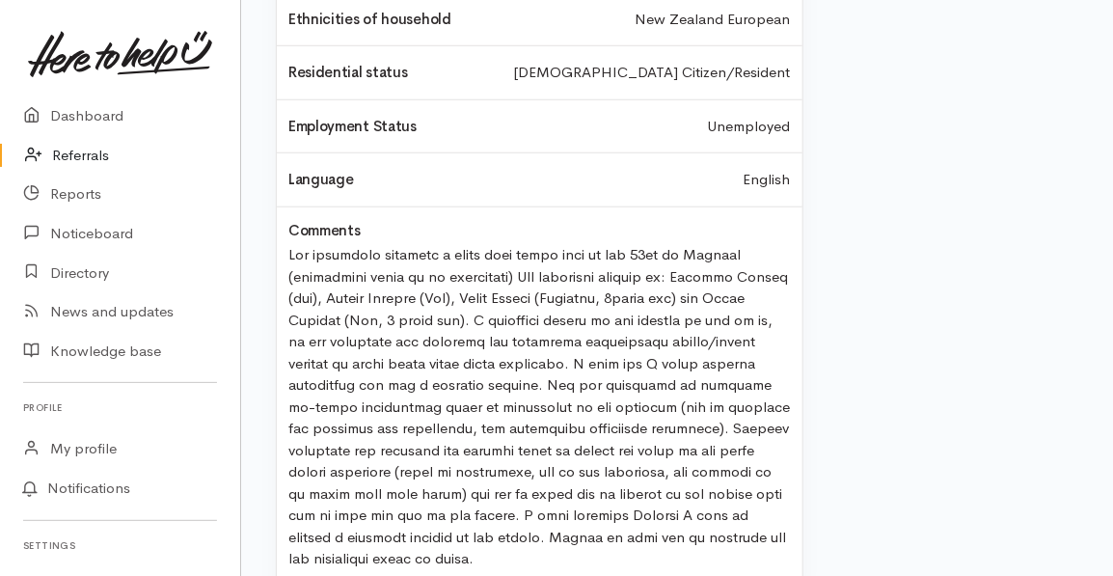
scroll to position [485, 0]
